Goal: Communication & Community: Answer question/provide support

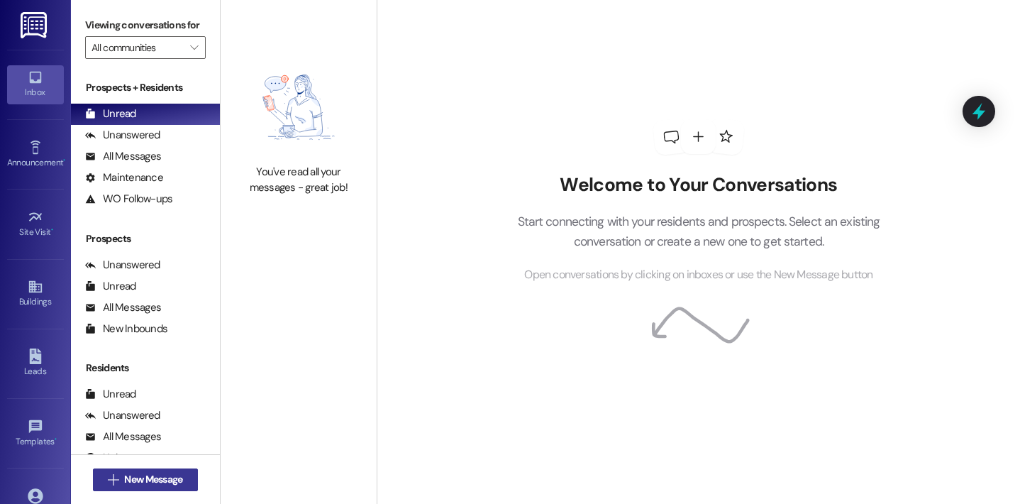
click at [130, 484] on span "New Message" at bounding box center [153, 479] width 58 height 15
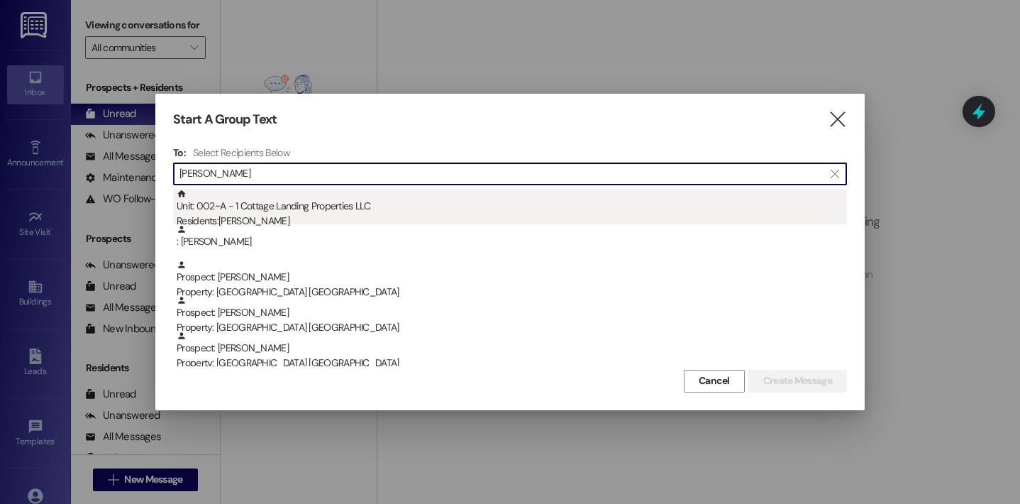
type input "miller"
click at [311, 205] on div "Unit: 002~A - 1 Cottage Landing Properties LLC Residents: Tia Miller" at bounding box center [512, 209] width 670 height 40
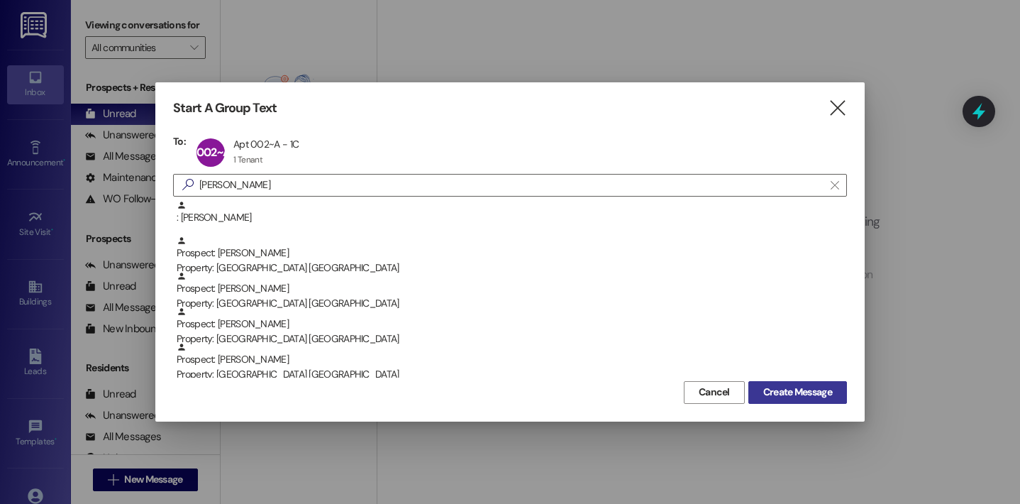
click at [462, 401] on button "Create Message" at bounding box center [797, 392] width 99 height 23
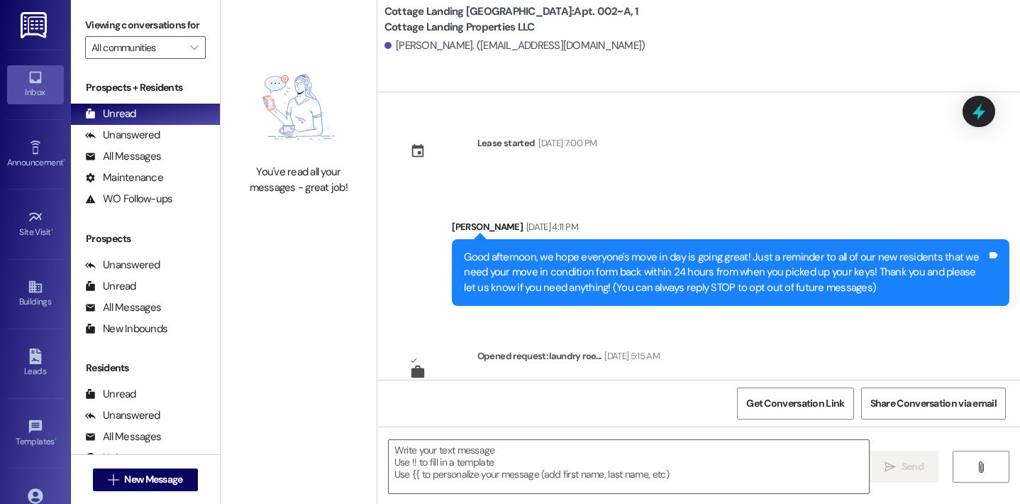
scroll to position [8511, 0]
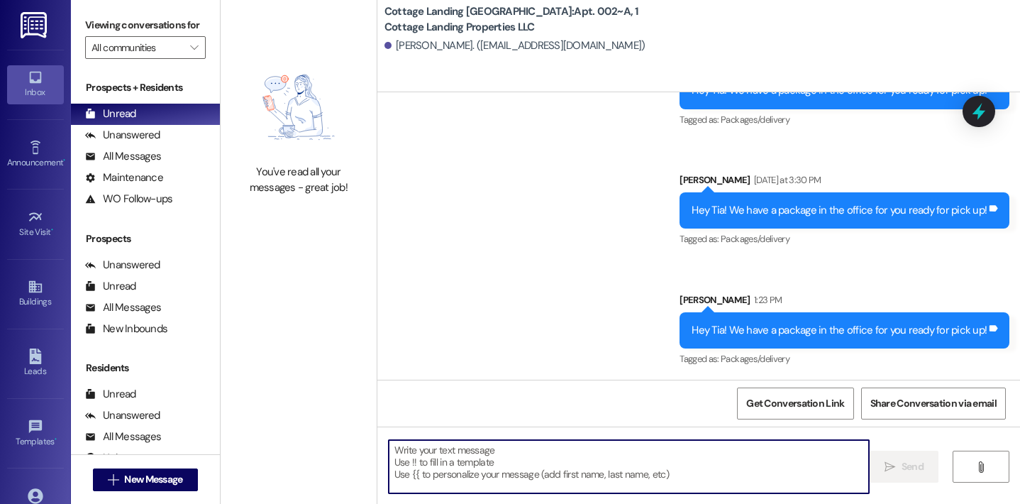
click at [462, 462] on textarea at bounding box center [629, 466] width 481 height 53
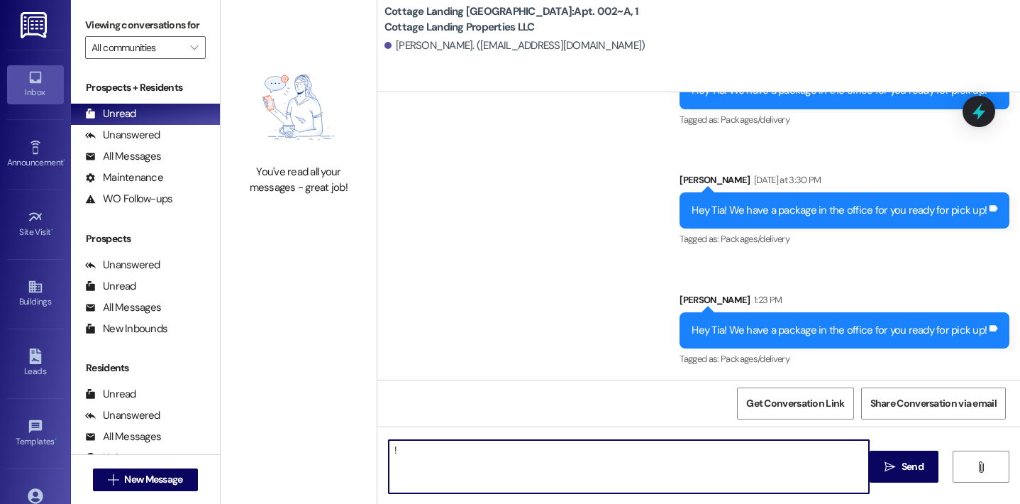
type textarea "!!"
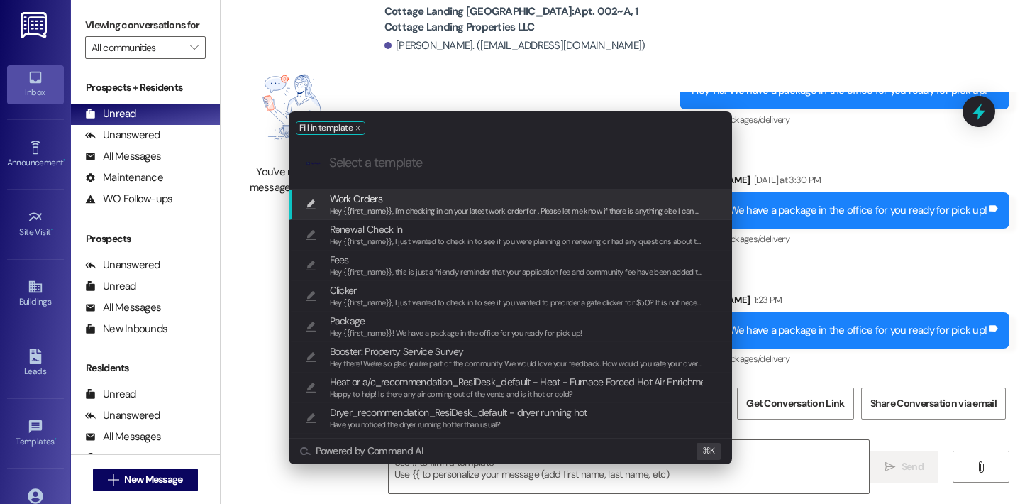
click at [389, 206] on span "Hey {{first_name}}, I’m checking in on your latest work order for . Please let …" at bounding box center [530, 211] width 401 height 10
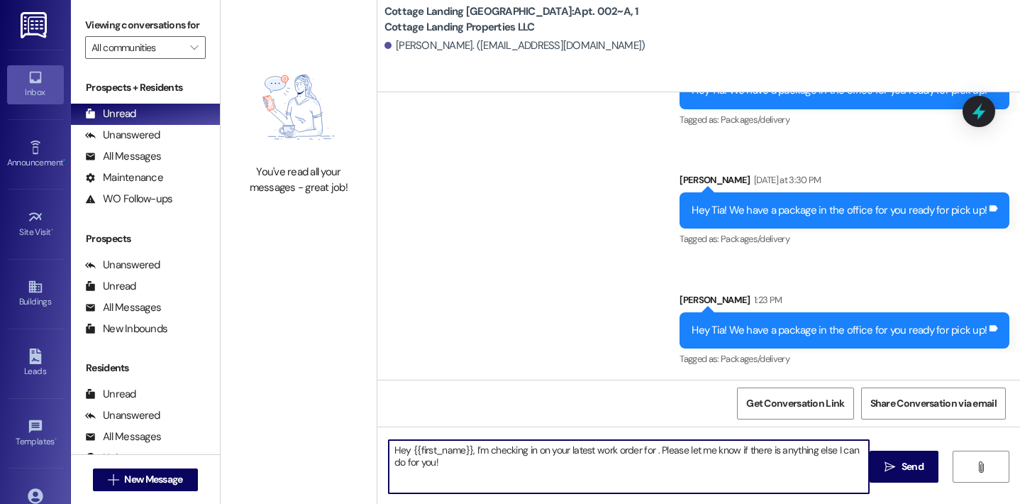
click at [462, 450] on textarea "Hey {{first_name}}, I’m checking in on your latest work order for . Please let …" at bounding box center [629, 466] width 481 height 53
type textarea "Hey {{first_name}}, I’m checking in on your latest work order for the back door…"
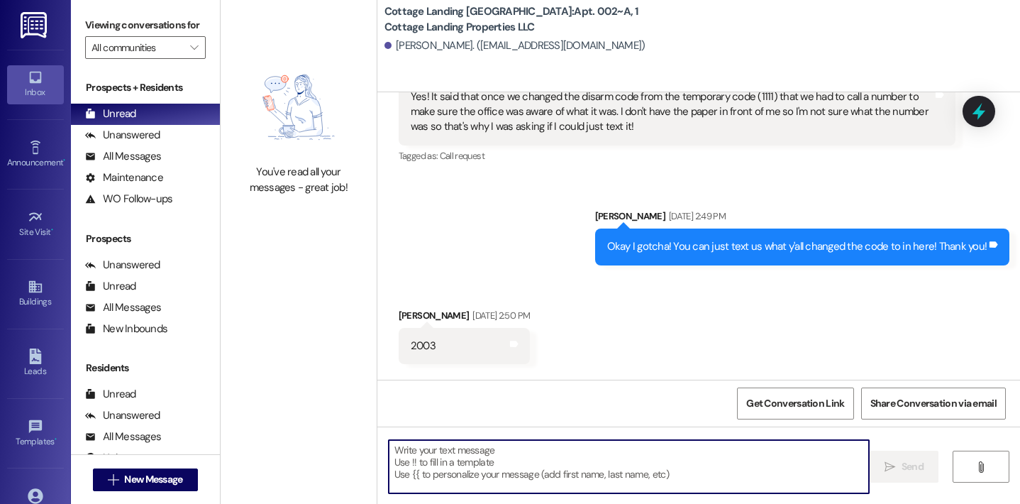
scroll to position [5697, 0]
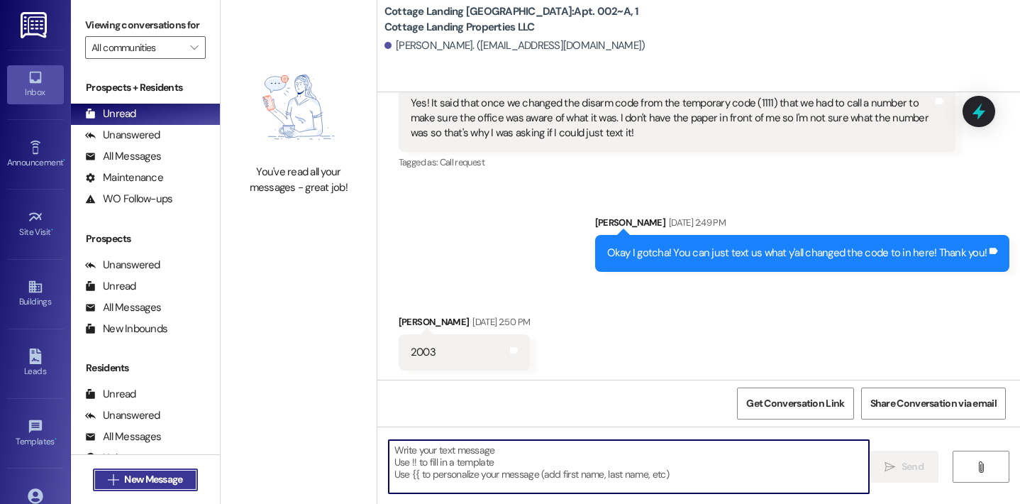
click at [150, 479] on span "New Message" at bounding box center [153, 479] width 58 height 15
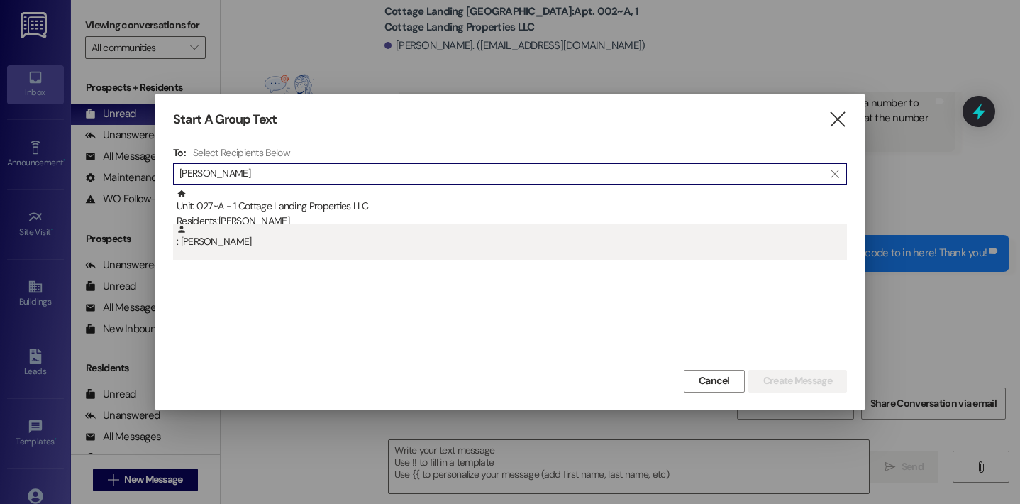
type input "lalonde"
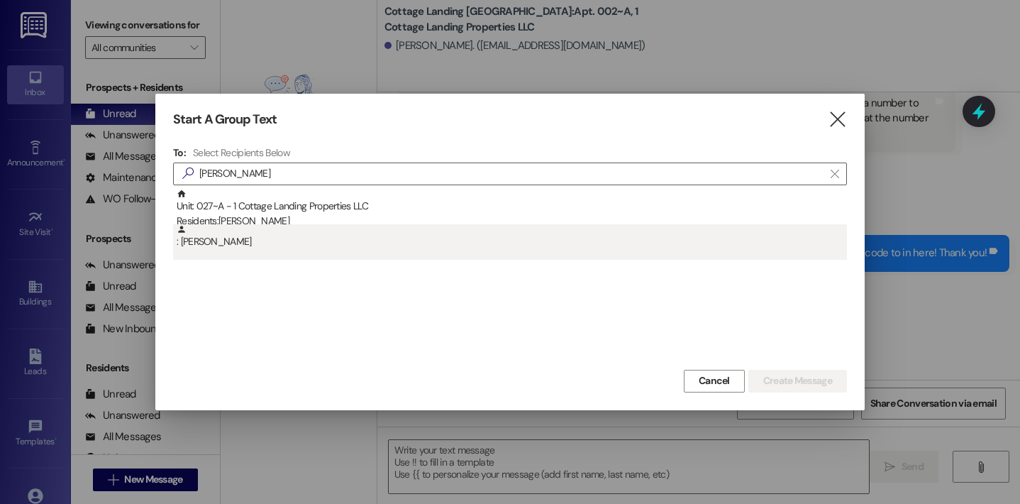
click at [253, 236] on div ": Brennan Lalonde" at bounding box center [512, 236] width 670 height 25
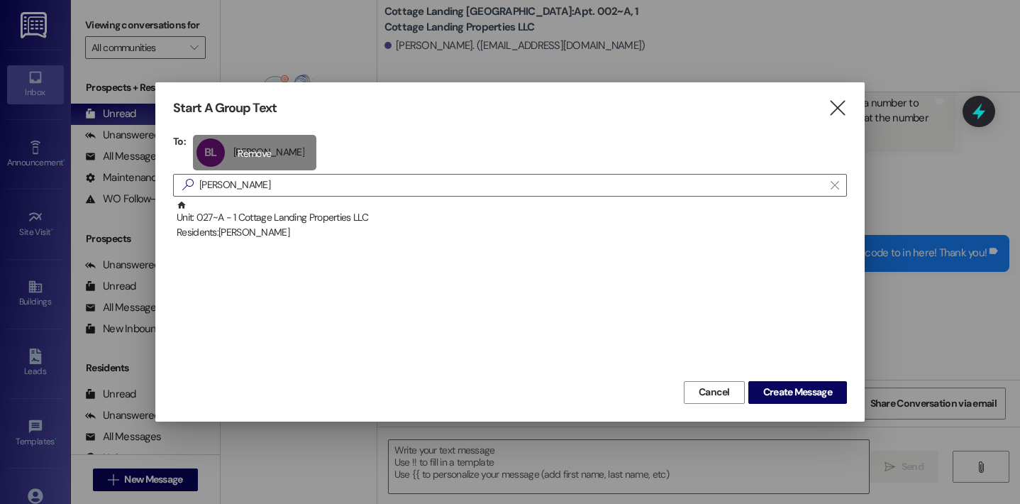
click at [257, 145] on div "BL Brennan Lalonde Brennan Lalonde click to remove" at bounding box center [254, 152] width 123 height 35
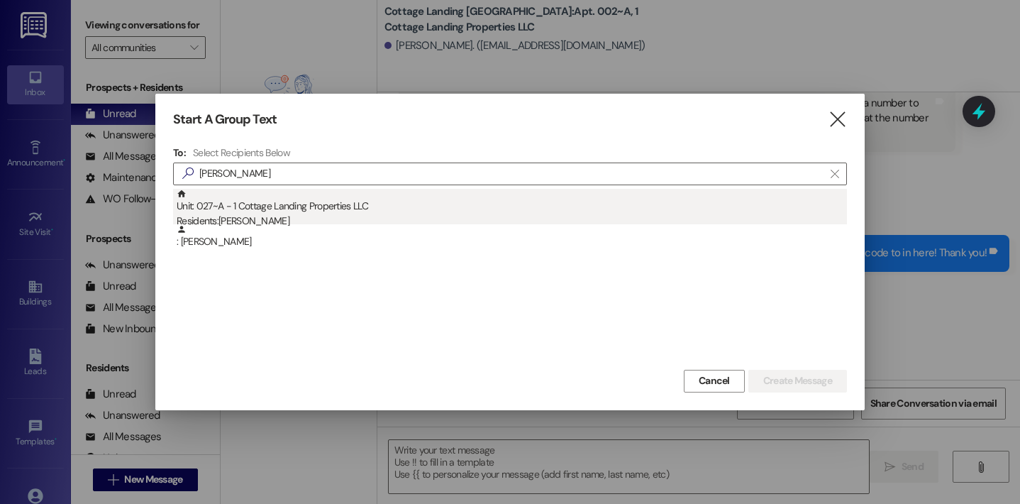
click at [269, 195] on div "Unit: 027~A - 1 Cottage Landing Properties LLC Residents: Brennan Lalonde" at bounding box center [512, 209] width 670 height 40
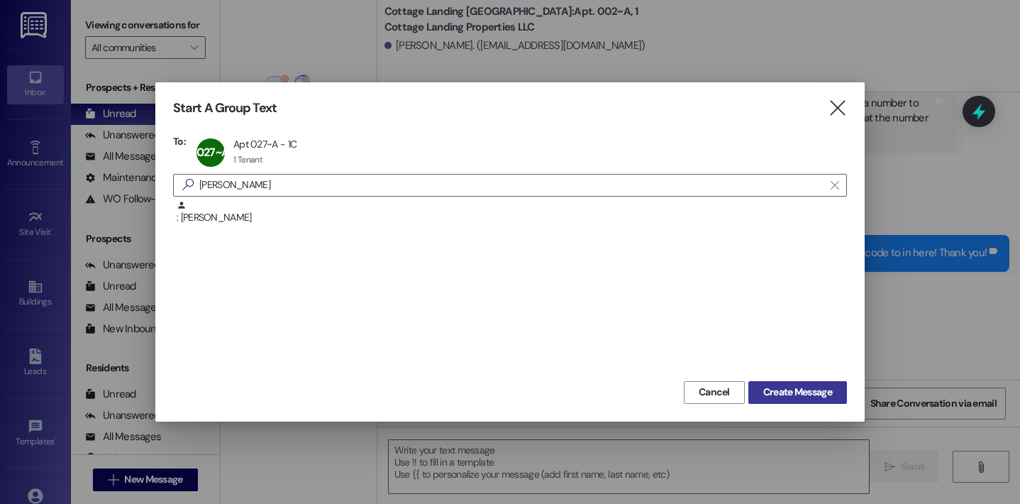
click at [462, 392] on span "Create Message" at bounding box center [797, 391] width 69 height 15
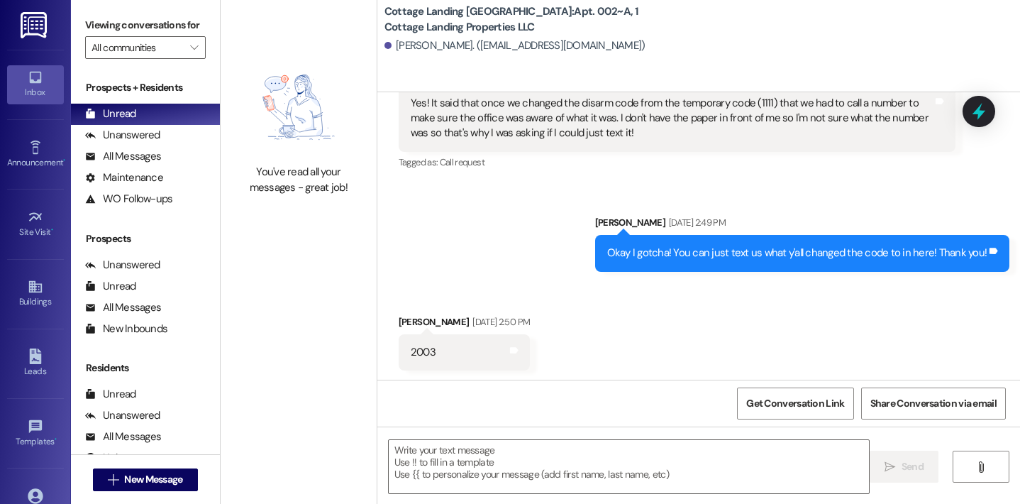
click at [462, 450] on textarea at bounding box center [629, 466] width 481 height 53
click at [462, 462] on textarea at bounding box center [629, 466] width 481 height 53
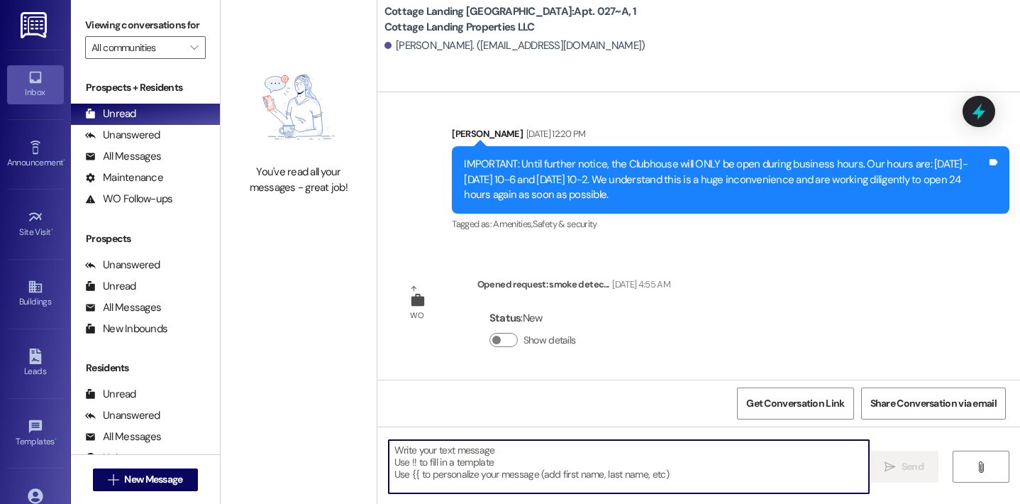
scroll to position [5156, 0]
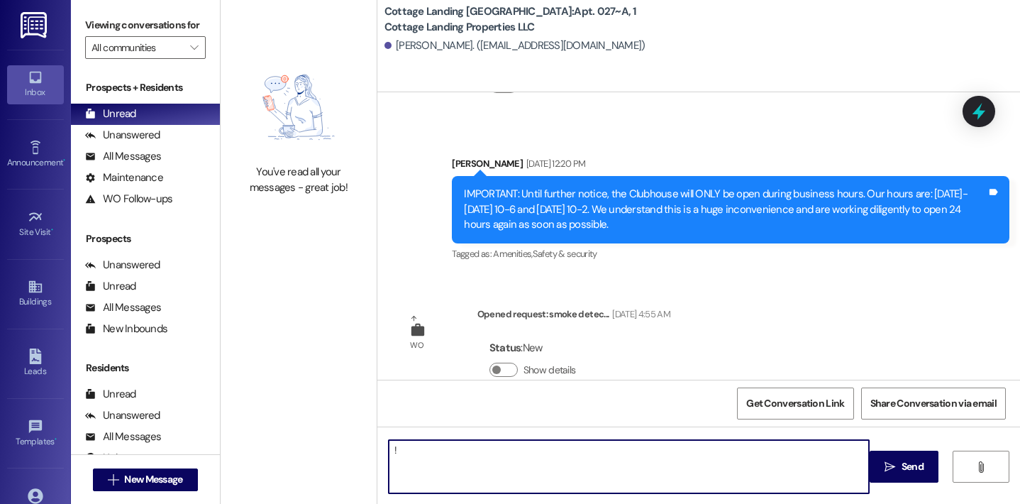
type textarea "!!"
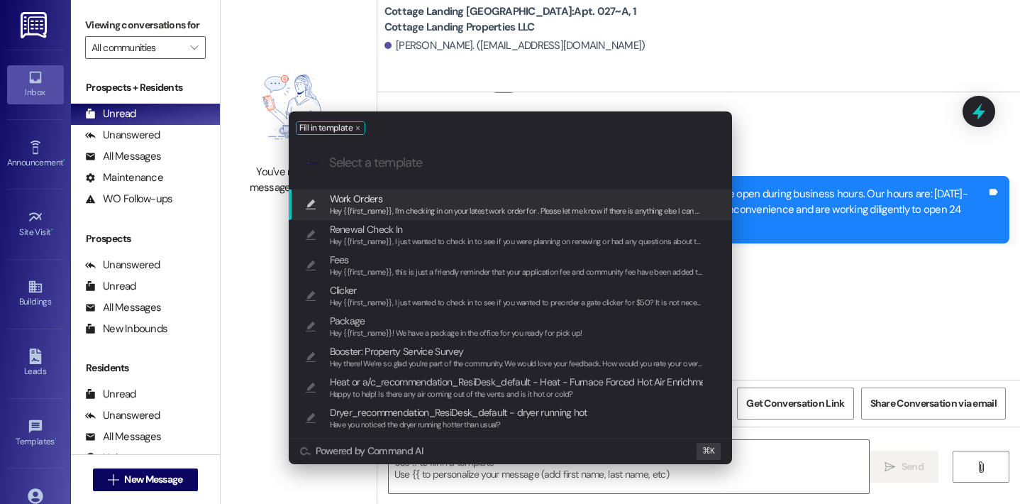
click at [460, 199] on span "Work Orders" at bounding box center [517, 199] width 374 height 16
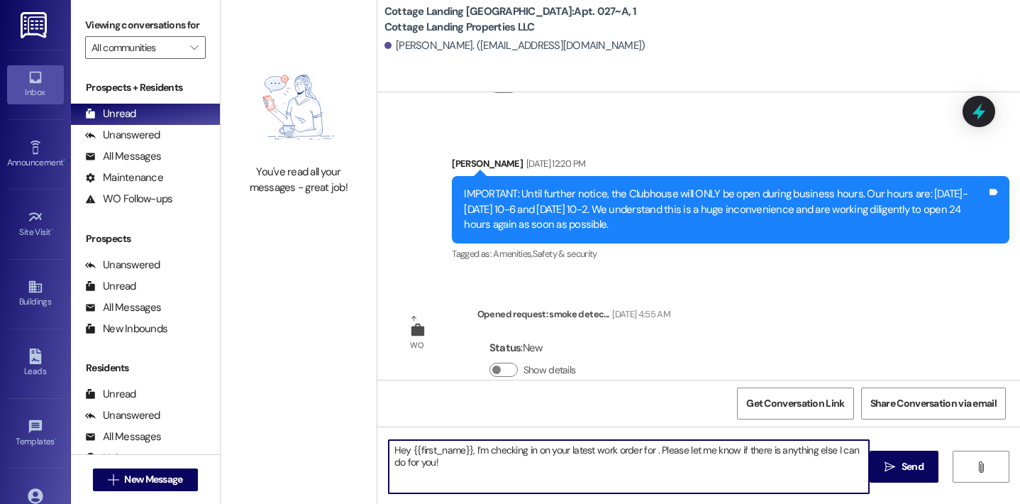
click at [462, 451] on textarea "Hey {{first_name}}, I’m checking in on your latest work order for . Please let …" at bounding box center [629, 466] width 481 height 53
type textarea "Hey {{first_name}}, I’m checking in on your latest work order for the smoke ala…"
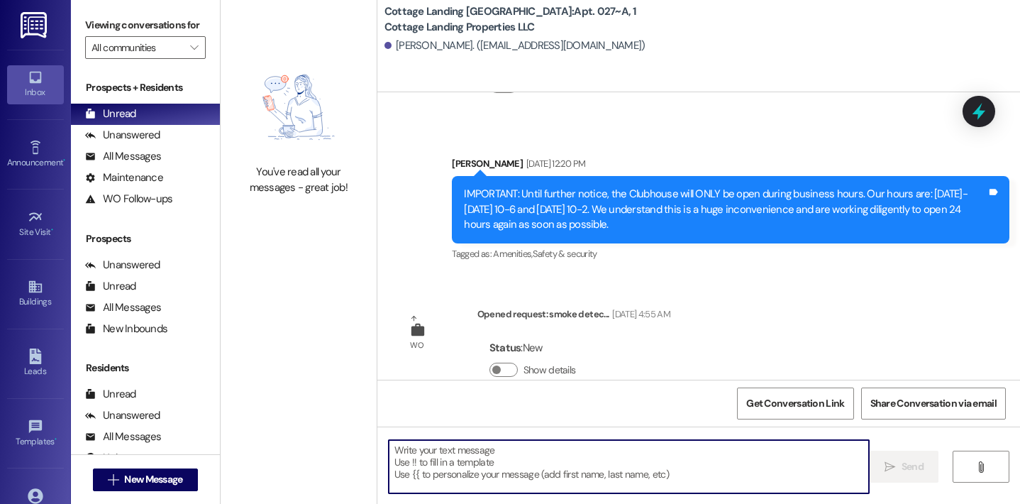
scroll to position [5270, 0]
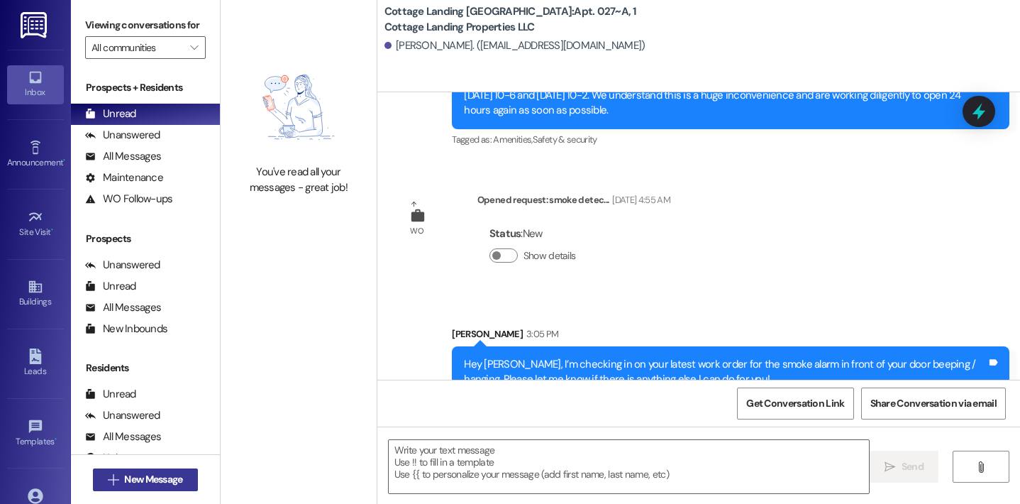
click at [186, 476] on button " New Message" at bounding box center [145, 479] width 105 height 23
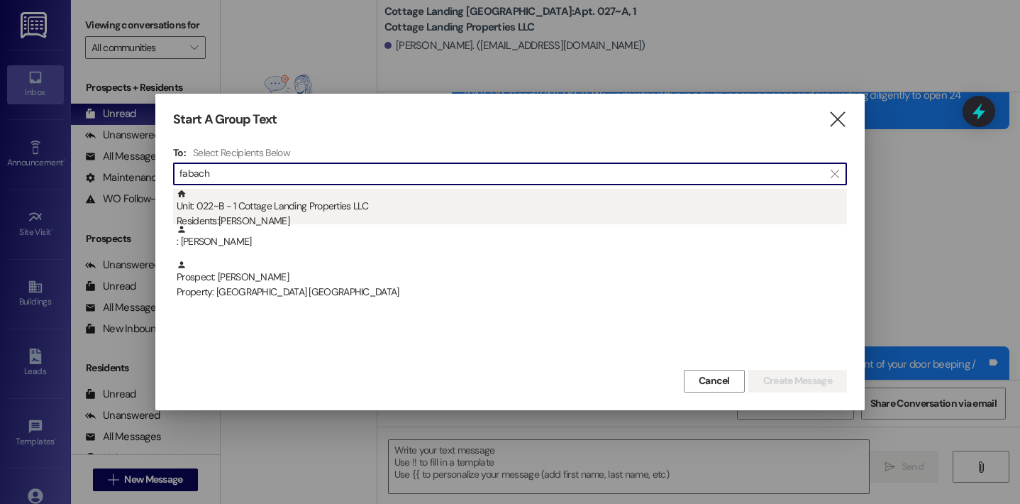
type input "fabach"
click at [288, 207] on div "Unit: 022~B - 1 Cottage Landing Properties LLC Residents: Jeffrey Fabacher Jr" at bounding box center [512, 209] width 670 height 40
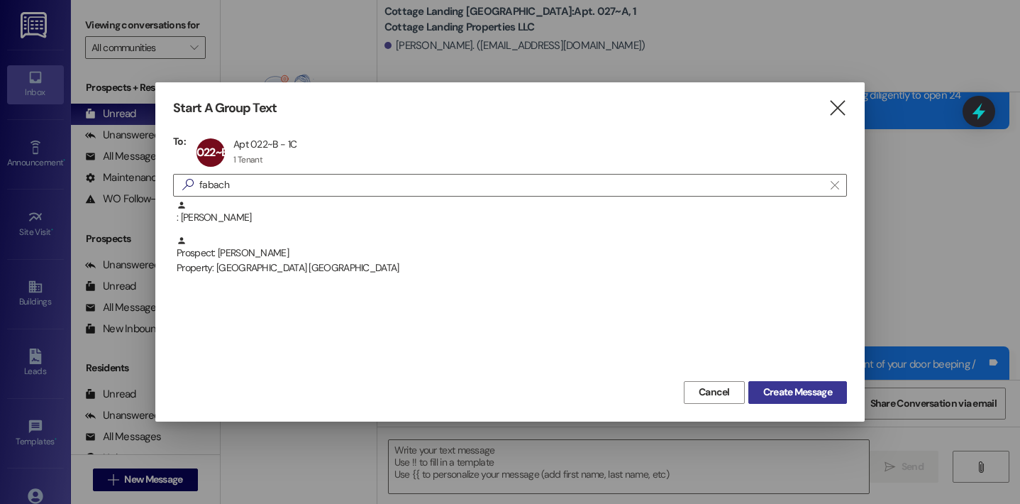
click at [462, 389] on span "Create Message" at bounding box center [797, 391] width 69 height 15
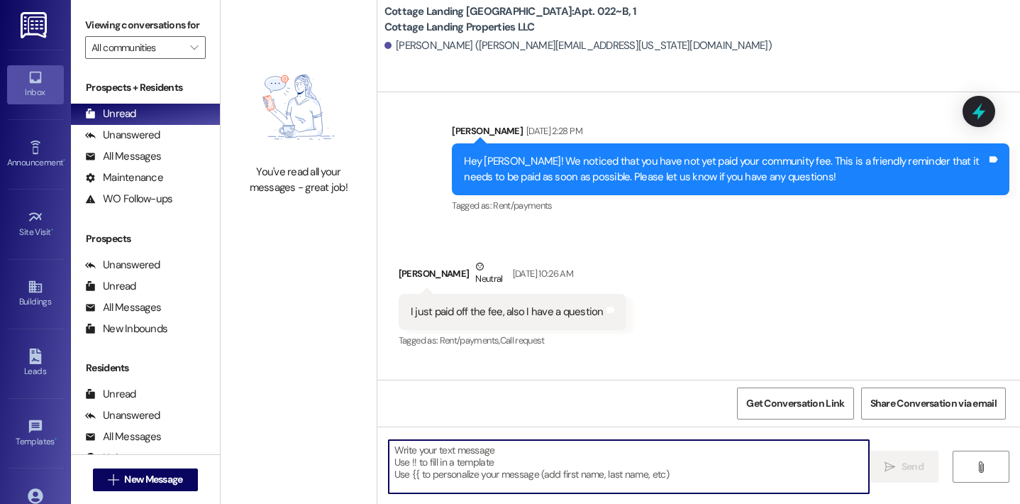
click at [462, 471] on textarea at bounding box center [629, 466] width 481 height 53
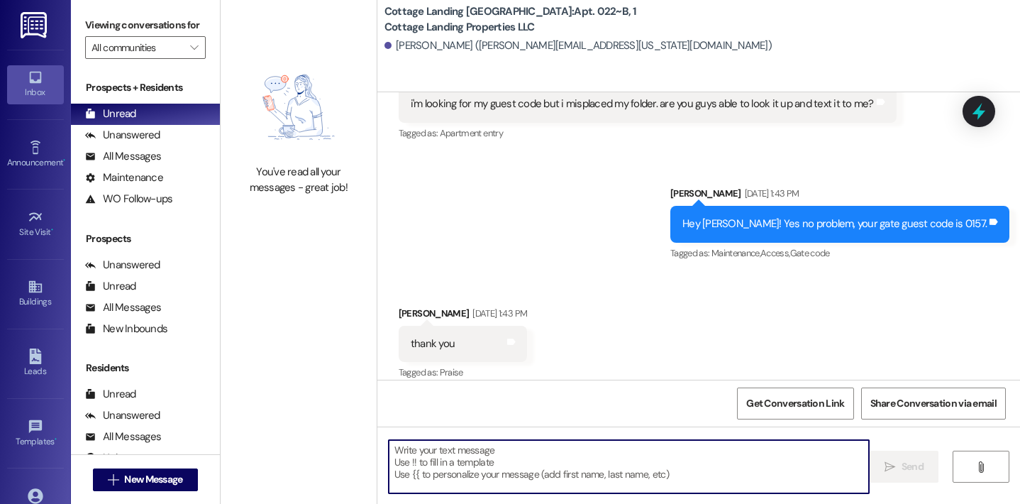
scroll to position [2495, 0]
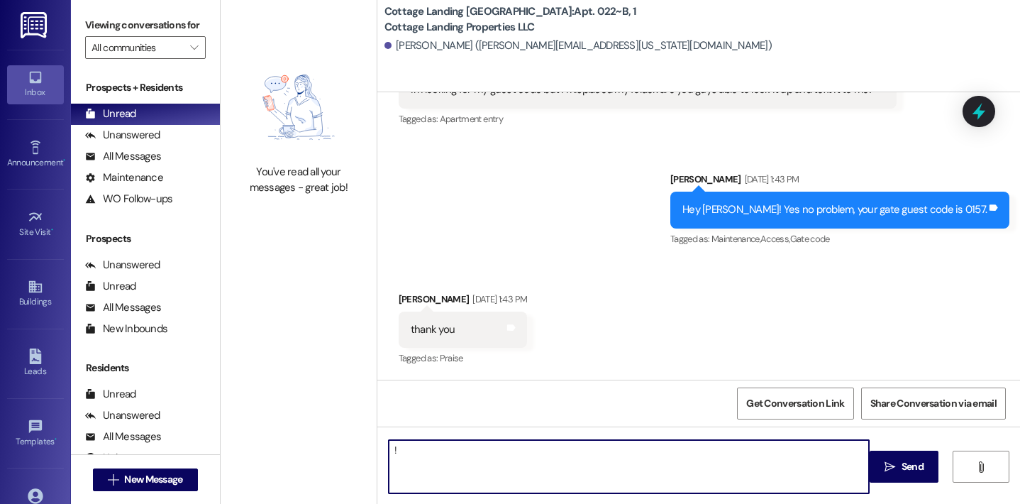
type textarea "!!"
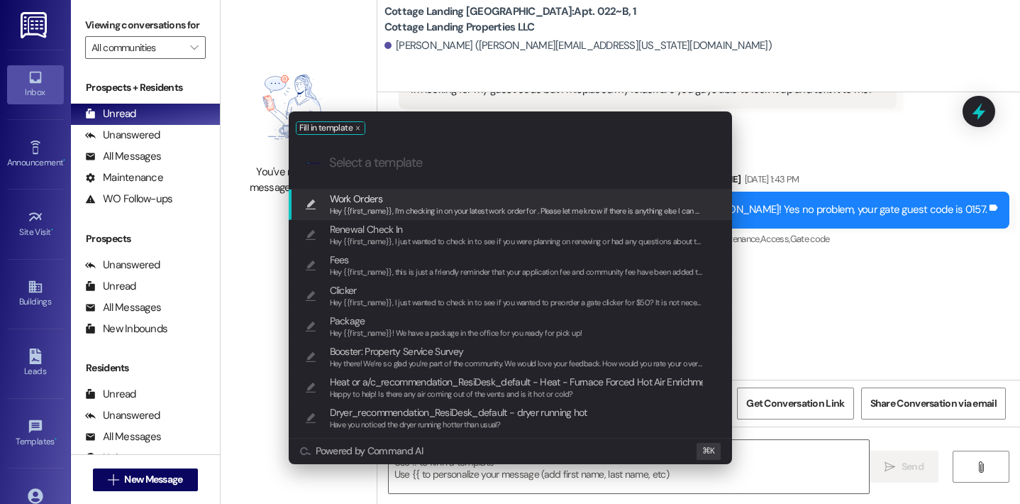
click at [456, 202] on span "Work Orders" at bounding box center [517, 199] width 374 height 16
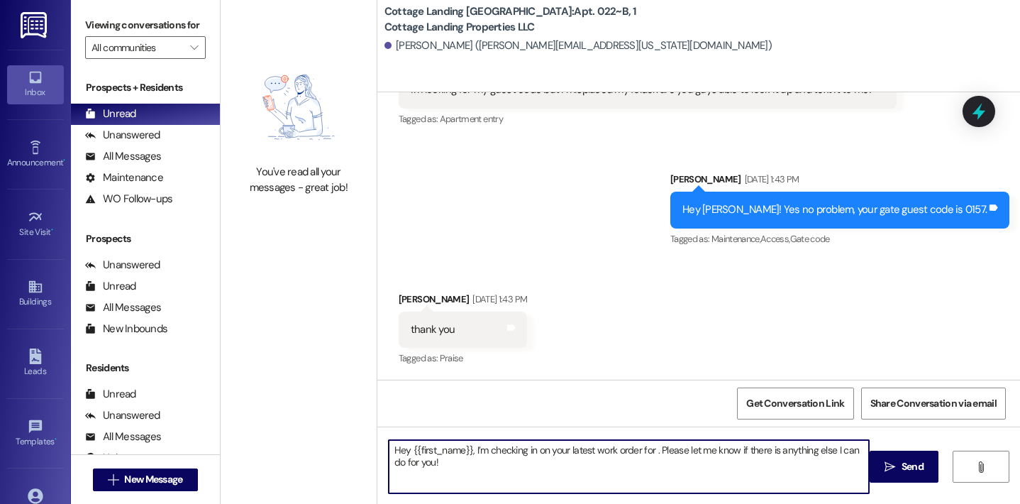
click at [462, 450] on textarea "Hey {{first_name}}, I’m checking in on your latest work order for . Please let …" at bounding box center [629, 466] width 481 height 53
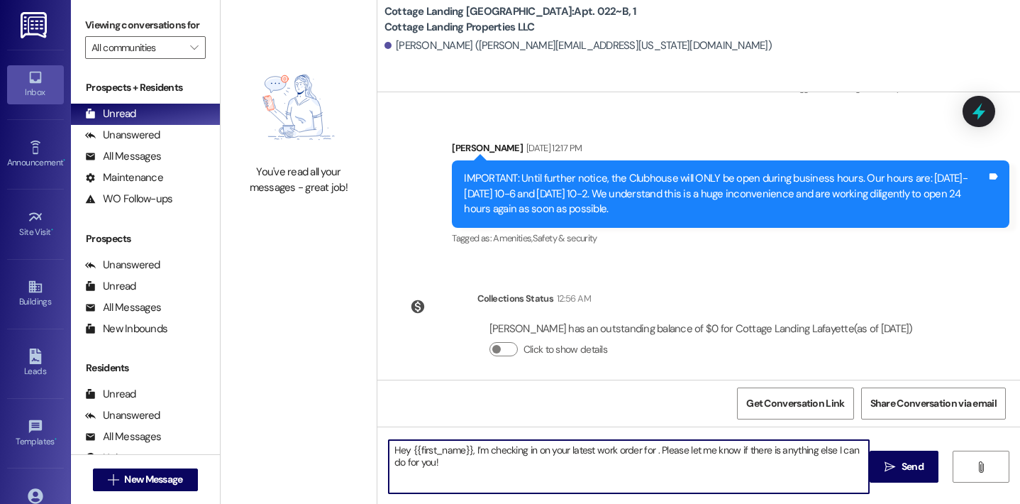
scroll to position [4083, 0]
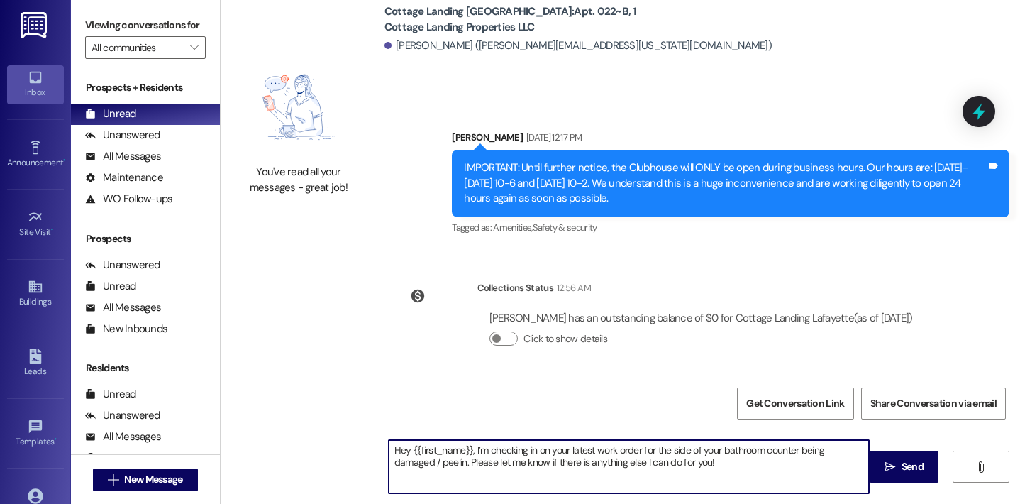
type textarea "Hey {{first_name}}, I’m checking in on your latest work order for the side of y…"
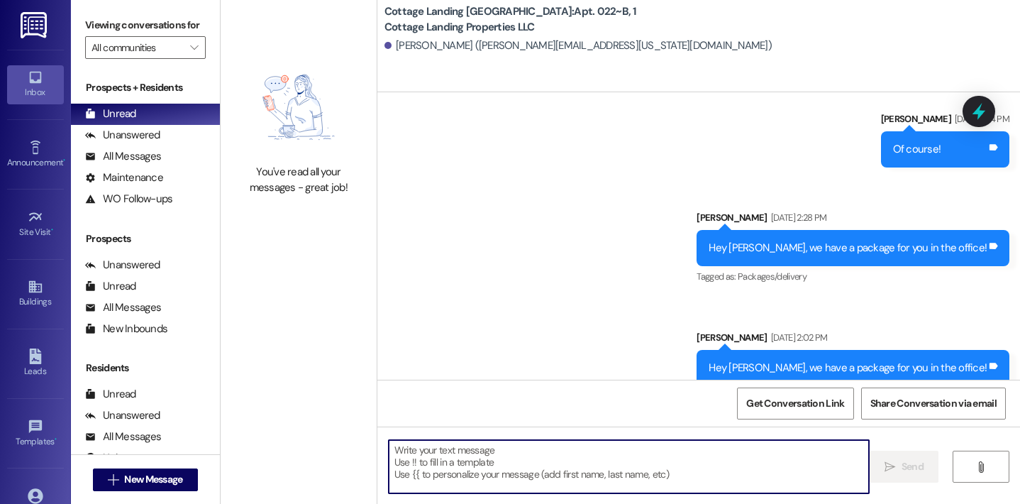
scroll to position [2997, 0]
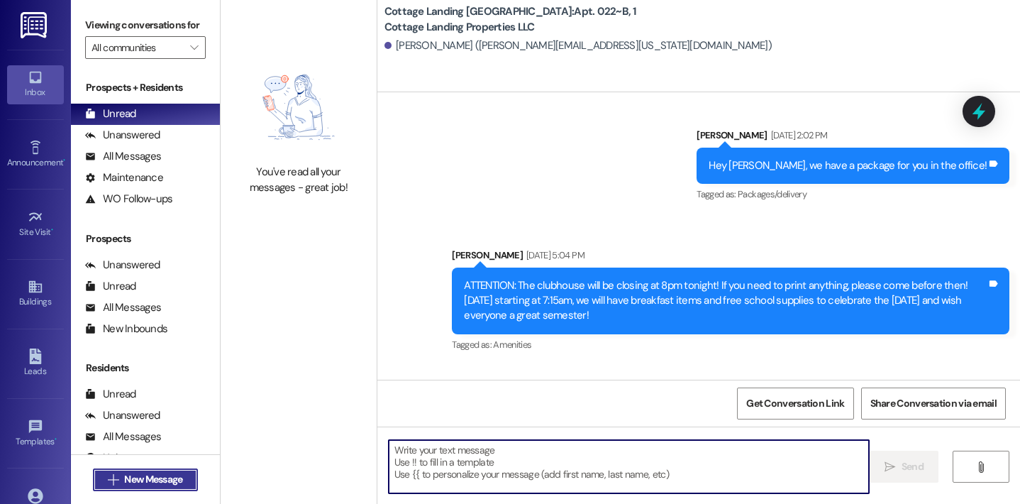
click at [167, 479] on span "New Message" at bounding box center [153, 479] width 58 height 15
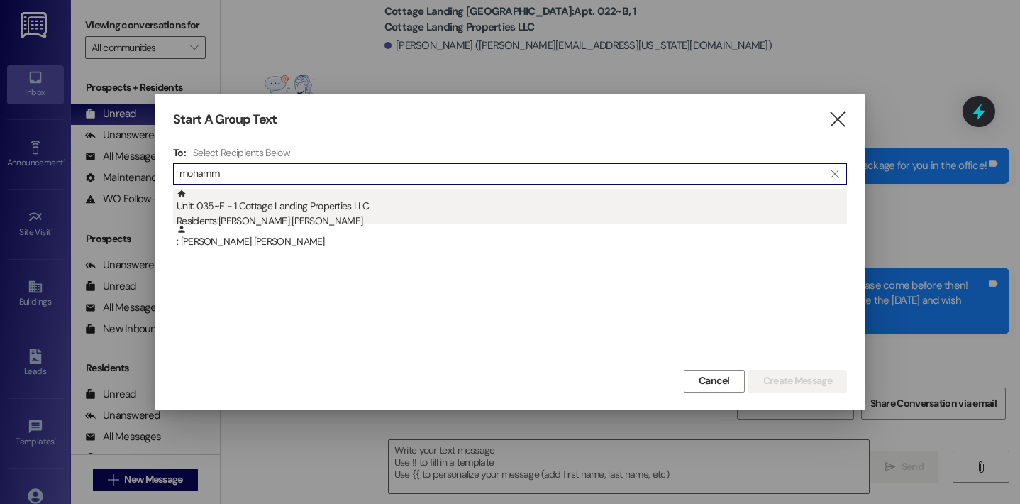
type input "mohamm"
click at [300, 210] on div "Unit: 035~E - 1 Cottage Landing Properties LLC Residents: Mohammad Mustafa Ahma…" at bounding box center [512, 209] width 670 height 40
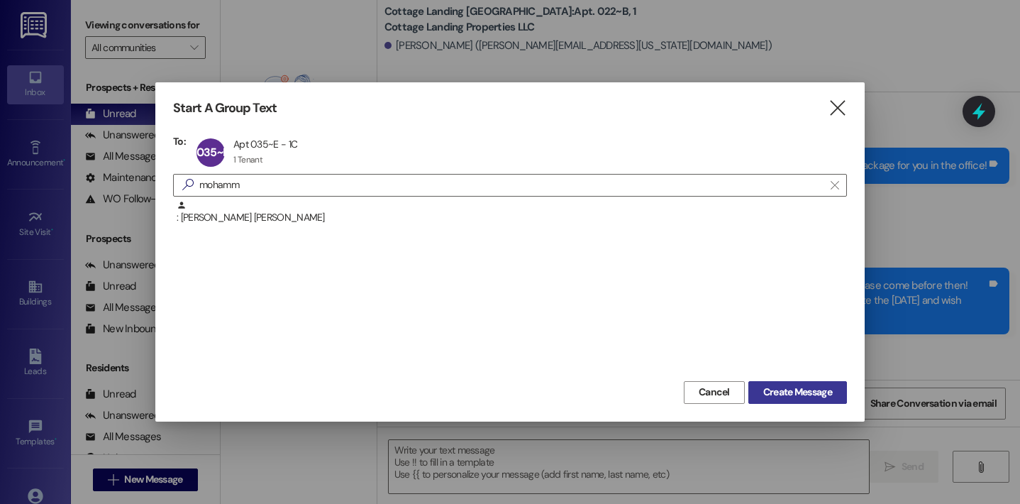
click at [462, 384] on button "Create Message" at bounding box center [797, 392] width 99 height 23
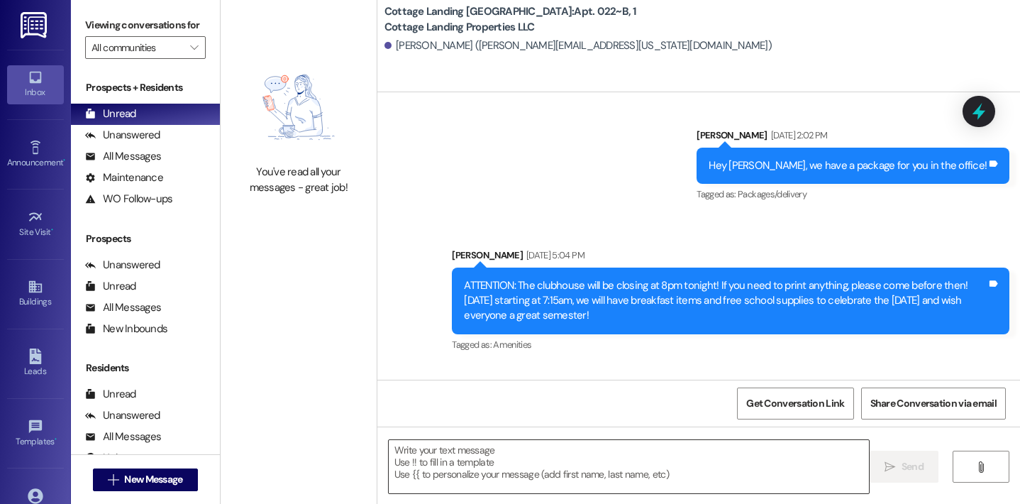
click at [462, 452] on textarea at bounding box center [629, 466] width 481 height 53
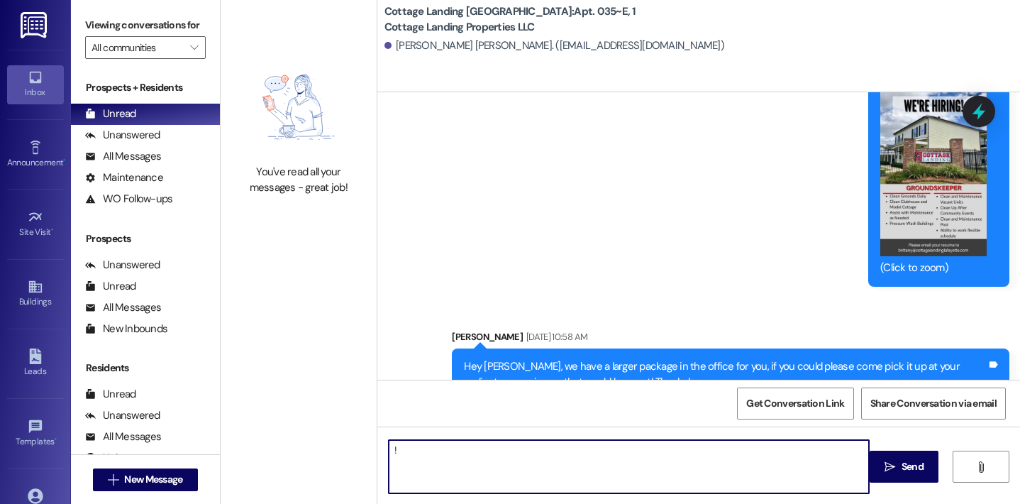
type textarea "!!"
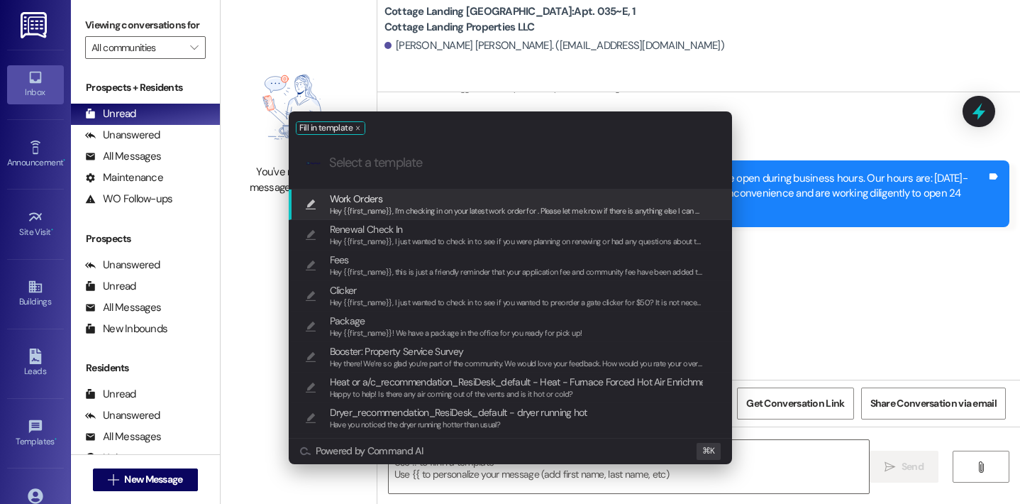
click at [462, 199] on span "Work Orders" at bounding box center [517, 199] width 374 height 16
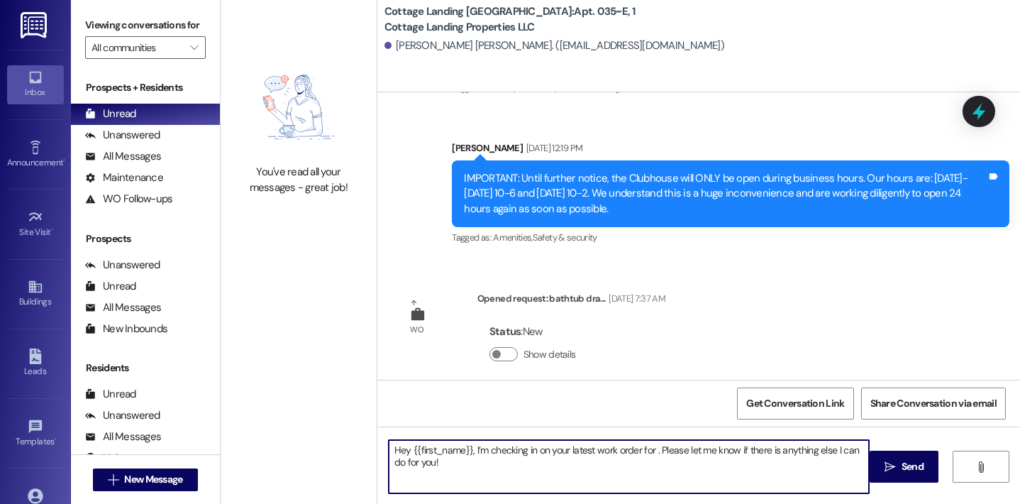
click at [462, 451] on textarea "Hey {{first_name}}, I’m checking in on your latest work order for . Please let …" at bounding box center [629, 466] width 481 height 53
type textarea "Hey {{first_name}}, I’m checking in on your latest work order for your bathtub …"
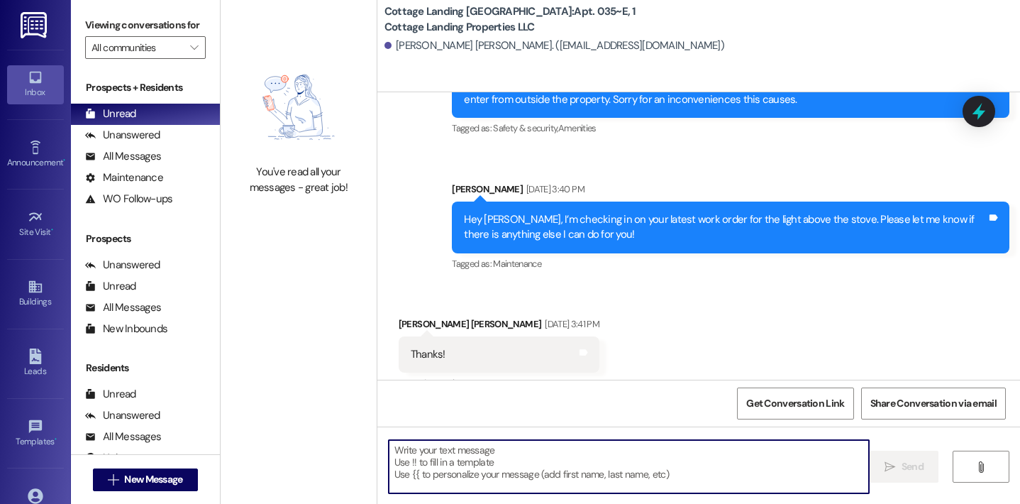
scroll to position [18035, 0]
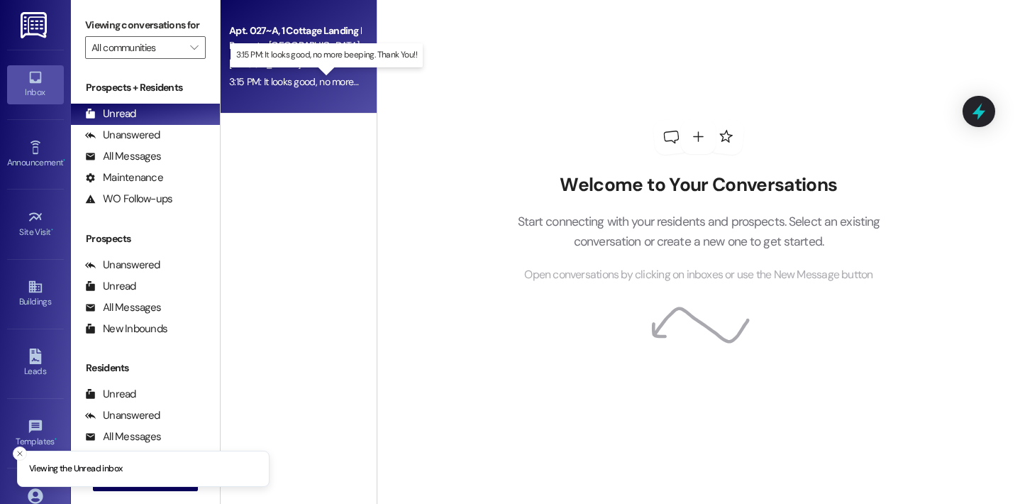
click at [301, 81] on div "3:15 PM: It looks good, no more beeping. Thank You!! 3:15 PM: It looks good, no…" at bounding box center [335, 81] width 212 height 13
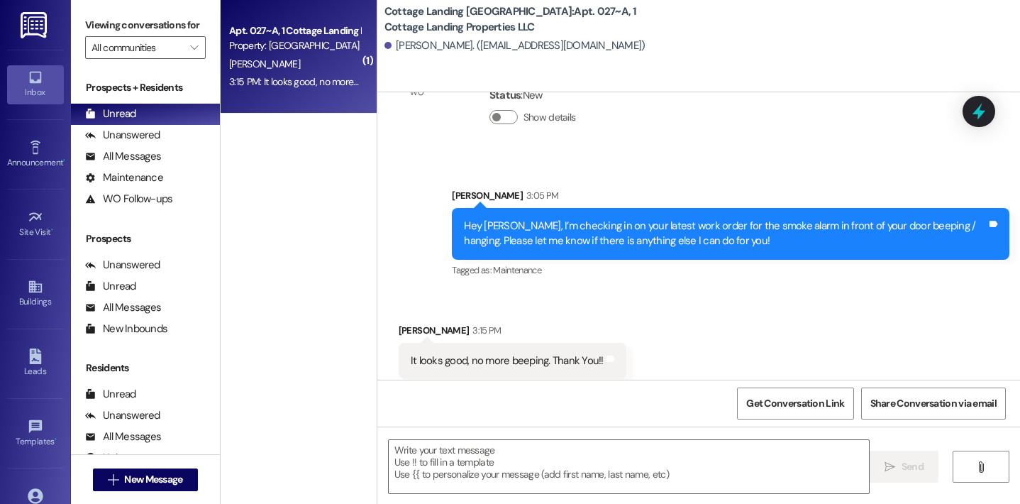
scroll to position [5410, 0]
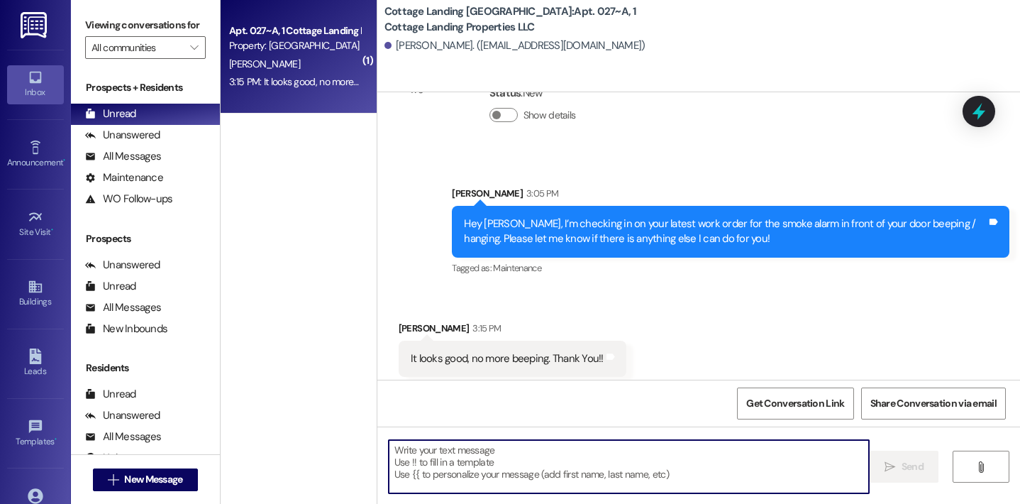
click at [477, 455] on textarea at bounding box center [629, 466] width 481 height 53
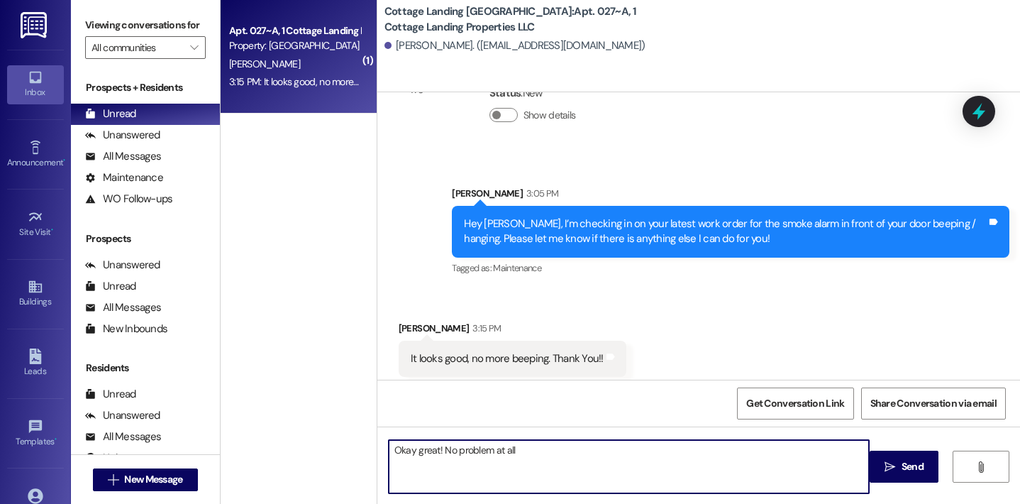
type textarea "Okay great! No problem at all!"
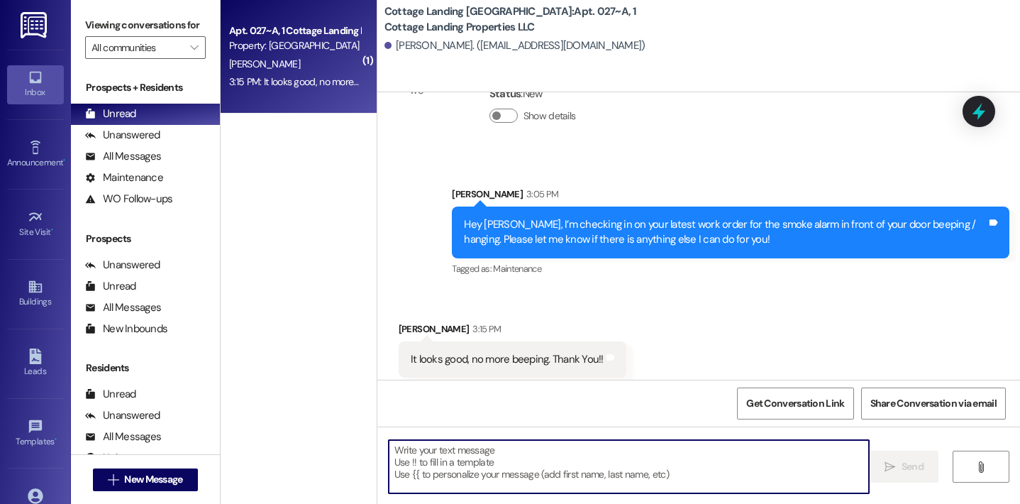
scroll to position [5509, 0]
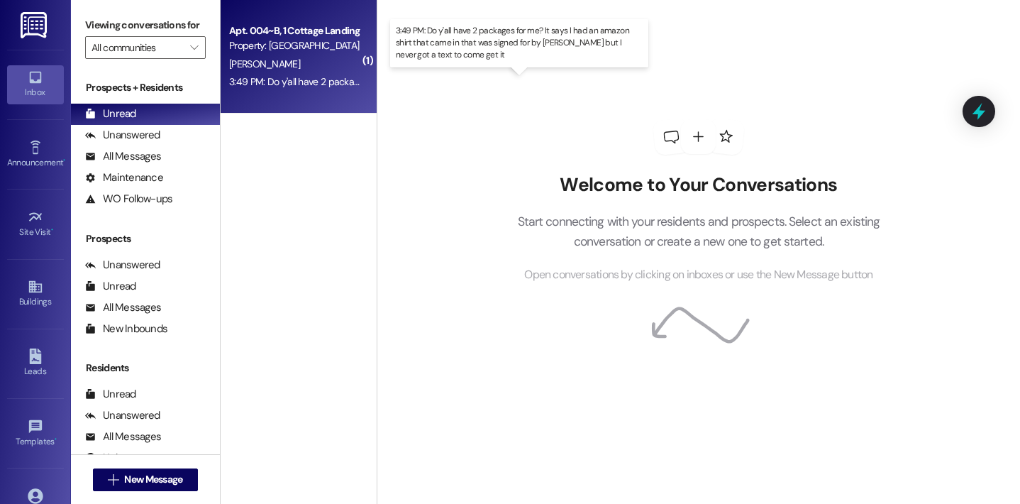
click at [298, 84] on div "3:49 PM: Do y'all have 2 packages for me? It says I had an amazon shirt that ca…" at bounding box center [559, 81] width 660 height 13
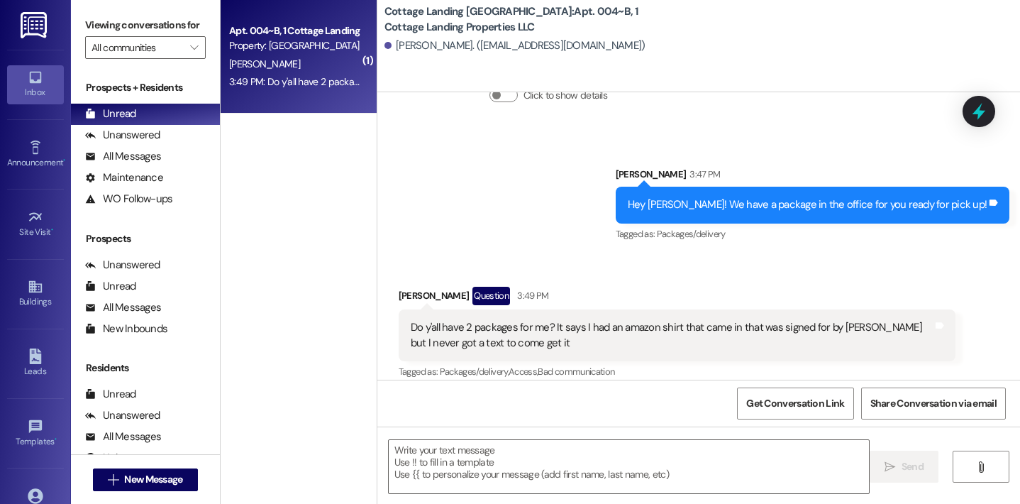
scroll to position [6214, 0]
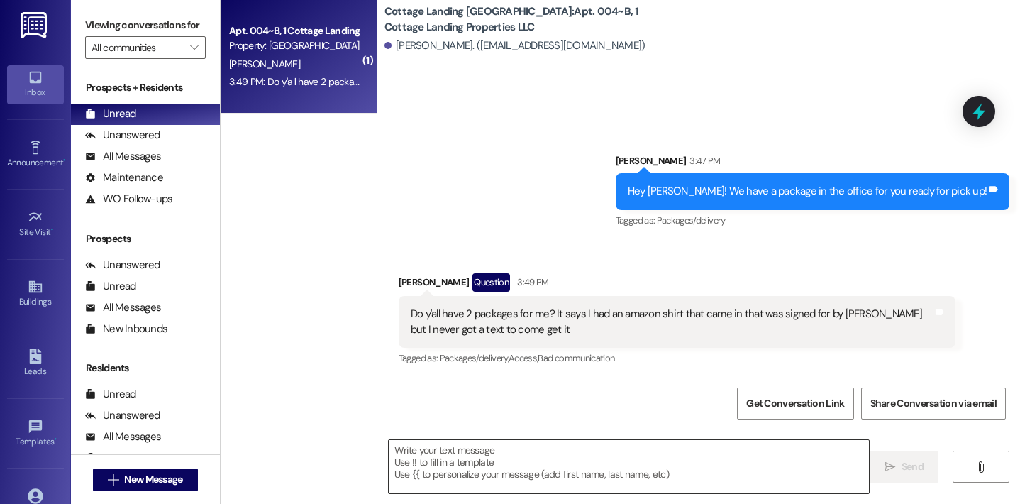
click at [497, 452] on textarea at bounding box center [629, 466] width 481 height 53
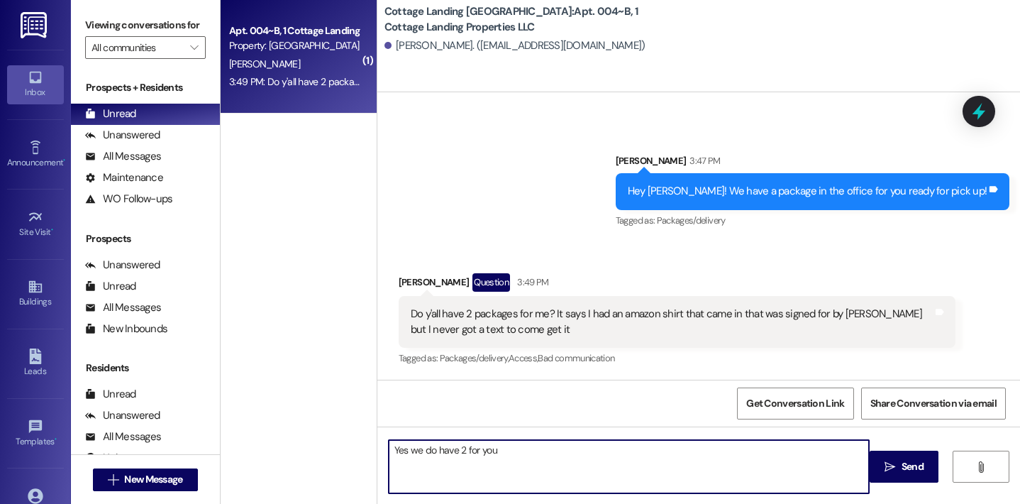
type textarea "Yes we do have 2 for you"
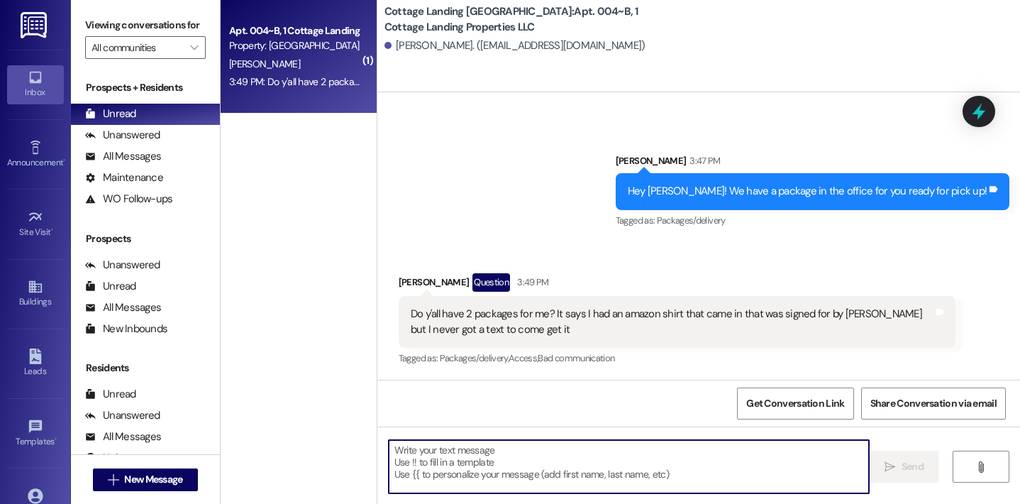
scroll to position [6314, 0]
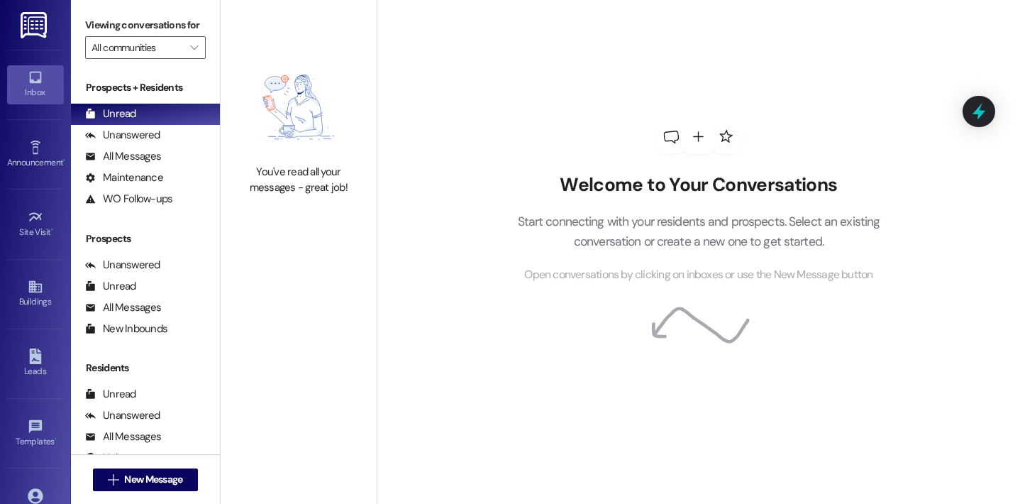
scroll to position [104, 0]
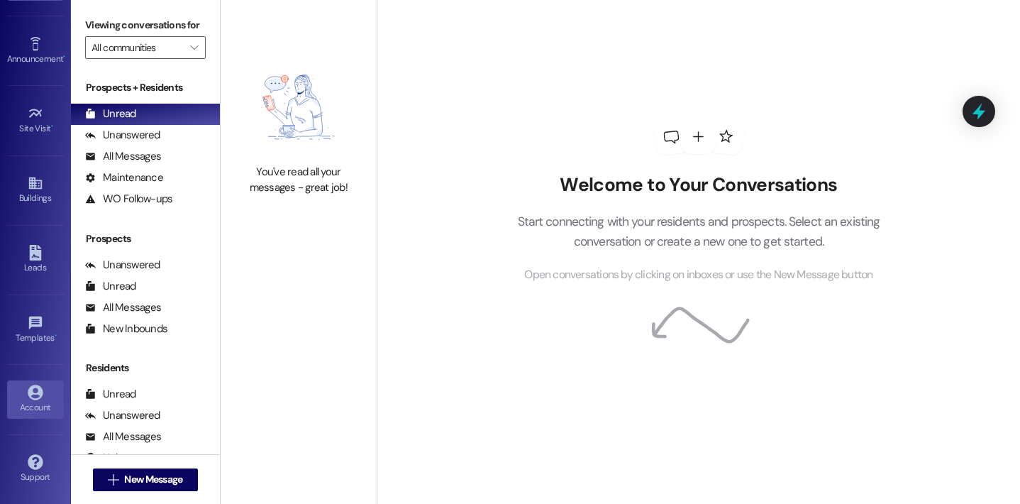
click at [37, 406] on div "Account" at bounding box center [35, 407] width 71 height 14
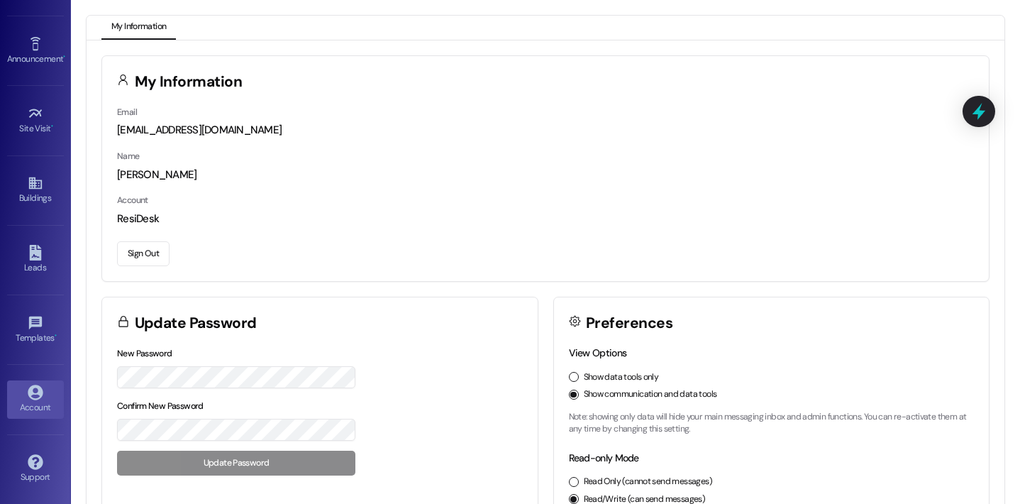
click at [144, 253] on button "Sign Out" at bounding box center [143, 253] width 52 height 25
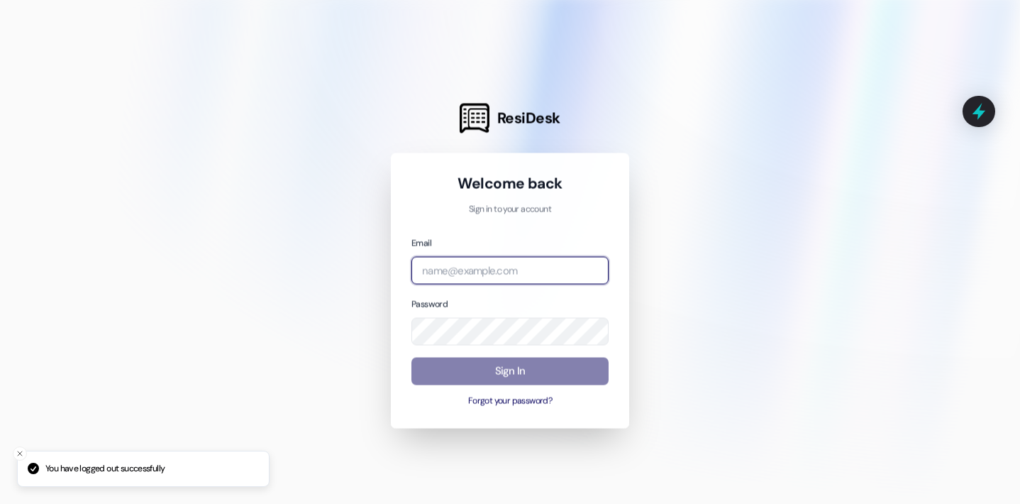
type input "[EMAIL_ADDRESS][DOMAIN_NAME]"
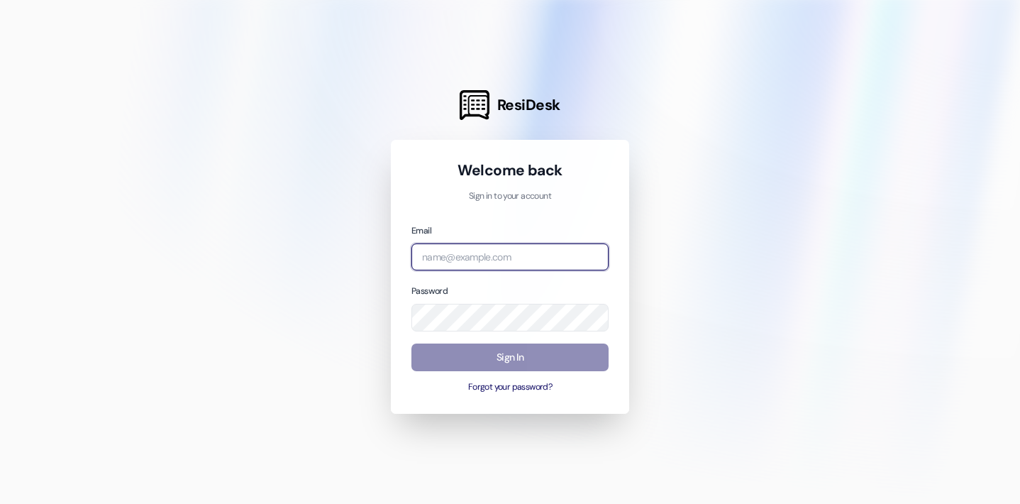
type input "[EMAIL_ADDRESS][DOMAIN_NAME]"
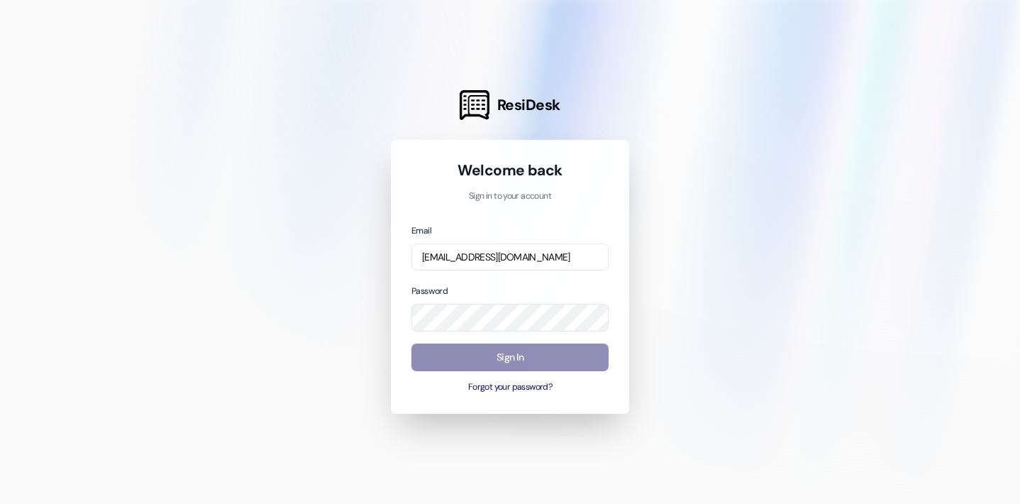
click at [457, 360] on button "Sign In" at bounding box center [509, 357] width 197 height 28
